Goal: Task Accomplishment & Management: Manage account settings

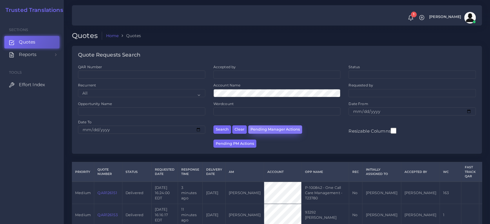
click at [287, 129] on button "Pending Manager Actions" at bounding box center [275, 129] width 54 height 8
select select "awaiting_manager_initial_review"
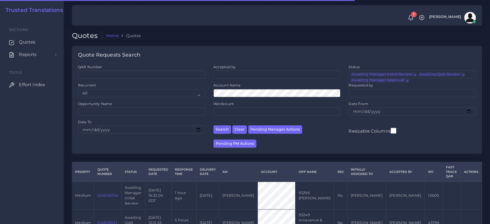
scroll to position [24, 0]
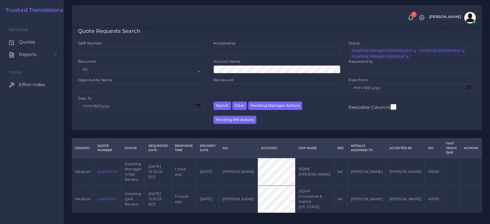
click at [107, 169] on link "QAR126154" at bounding box center [107, 171] width 20 height 4
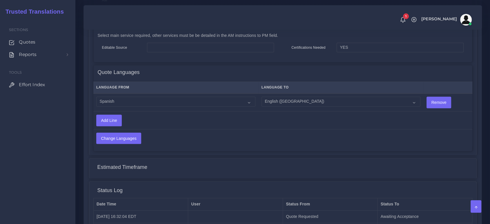
scroll to position [355, 0]
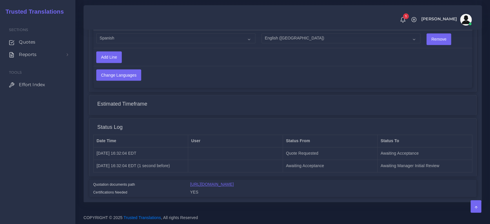
click at [233, 186] on link "[URL][DOMAIN_NAME]" at bounding box center [211, 184] width 43 height 5
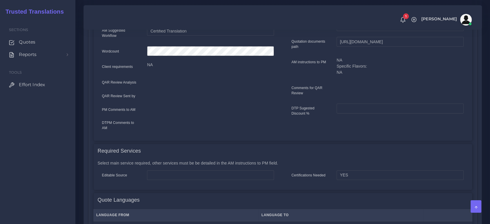
scroll to position [0, 0]
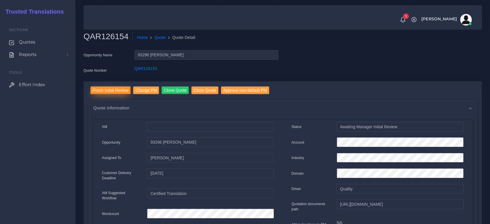
click at [102, 89] on input "Finish Initial Review" at bounding box center [110, 90] width 41 height 8
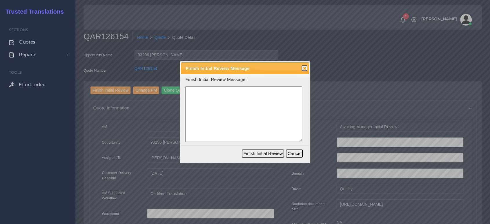
click at [209, 108] on textarea at bounding box center [243, 113] width 117 height 55
drag, startPoint x: 259, startPoint y: 89, endPoint x: 132, endPoint y: 85, distance: 127.0
click at [132, 85] on body "1 Notifications 1 New Driver Update: Extra Quality renamed to Quality Changed" at bounding box center [245, 112] width 490 height 224
type textarea "Scan Legal docs. Quality is not bad for OCR."
click at [260, 150] on button "Finish Initial Review" at bounding box center [263, 153] width 42 height 8
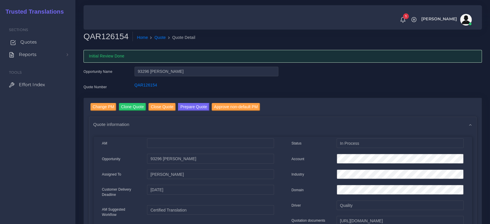
click at [32, 41] on span "Quotes" at bounding box center [28, 42] width 17 height 6
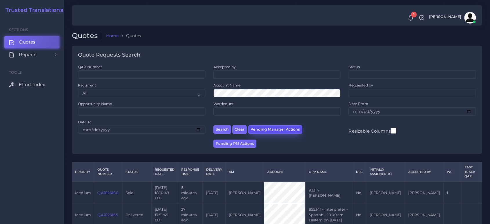
click at [273, 127] on button "Pending Manager Actions" at bounding box center [275, 129] width 54 height 8
select select "awaiting_manager_initial_review"
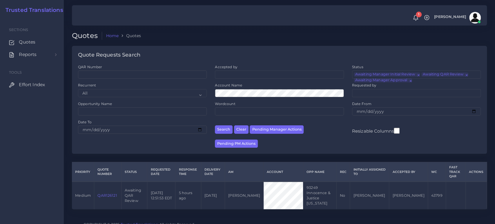
click at [108, 193] on link "QAR126121" at bounding box center [106, 195] width 19 height 4
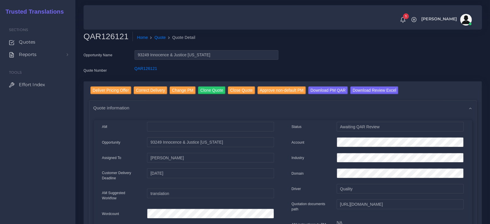
scroll to position [32, 0]
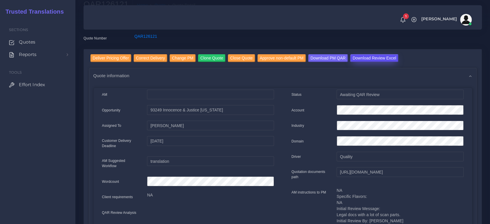
click at [385, 55] on input "Download Review Excel" at bounding box center [374, 58] width 48 height 8
click at [116, 59] on input "Deliver Pricing Offer" at bounding box center [110, 58] width 41 height 8
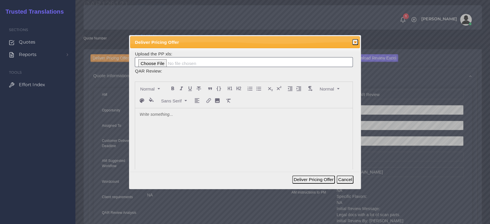
click at [202, 122] on div at bounding box center [243, 151] width 217 height 87
click at [162, 62] on input "file" at bounding box center [244, 62] width 218 height 10
type input "C:\fakepath\PP_Innocence_&_Justice_[US_STATE]_126121.xlsx"
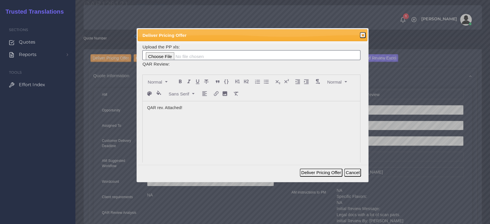
drag, startPoint x: 245, startPoint y: 40, endPoint x: 298, endPoint y: 38, distance: 53.1
click at [298, 38] on span "Deliver Pricing Offer" at bounding box center [241, 35] width 198 height 7
click at [323, 173] on button "Deliver Pricing Offer" at bounding box center [321, 172] width 43 height 8
